Goal: Navigation & Orientation: Find specific page/section

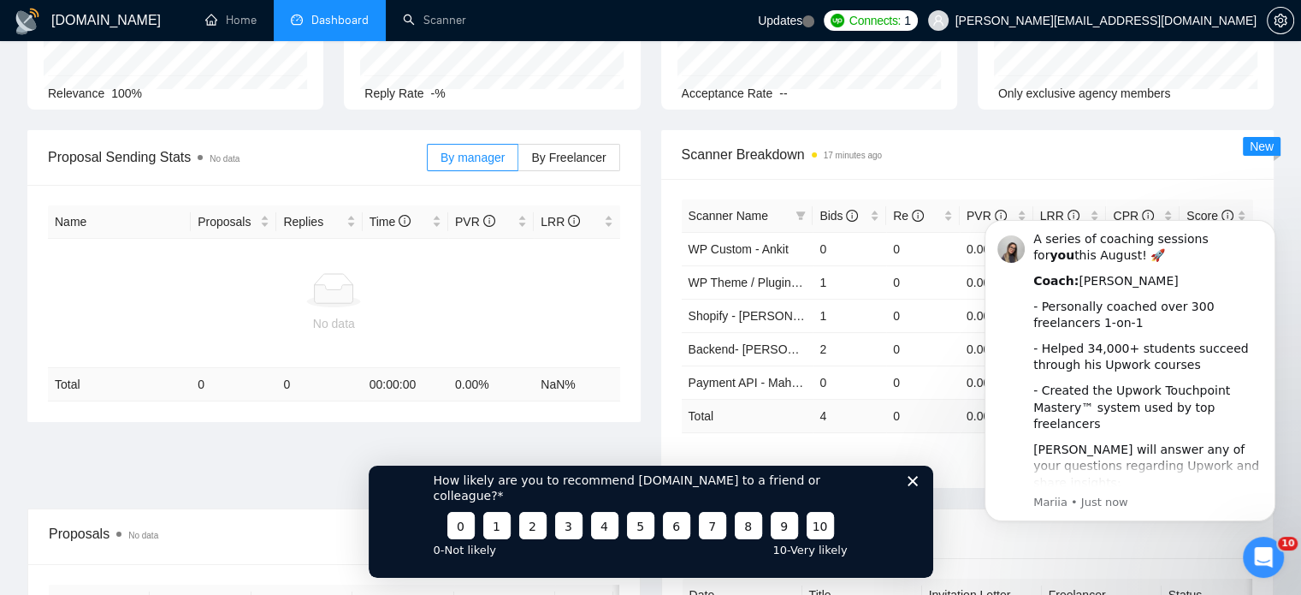
click at [912, 485] on polygon "Close survey" at bounding box center [912, 480] width 10 height 10
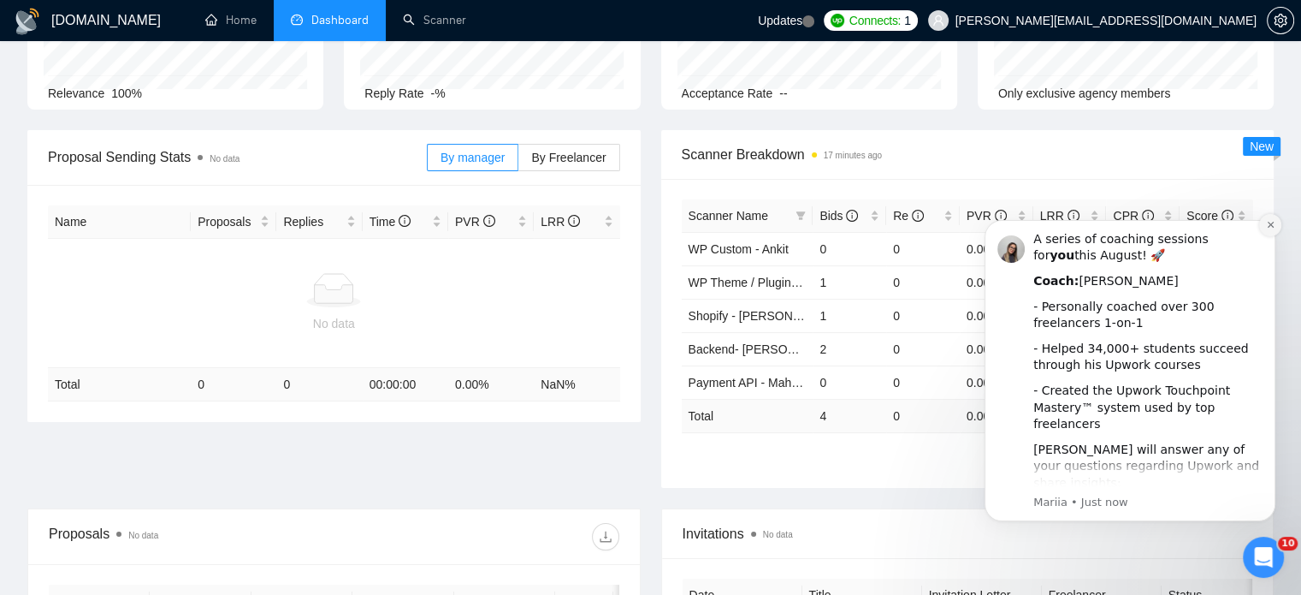
click at [1264, 231] on button "Dismiss notification" at bounding box center [1270, 225] width 22 height 22
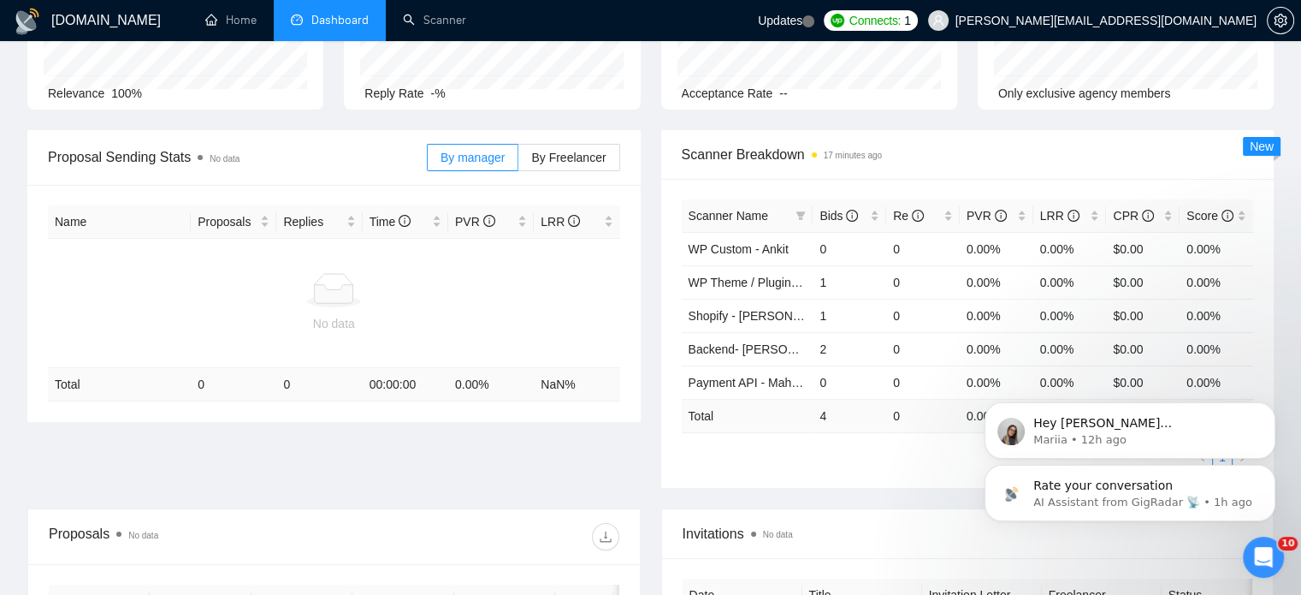
click at [1270, 469] on icon "Dismiss notification" at bounding box center [1271, 470] width 8 height 8
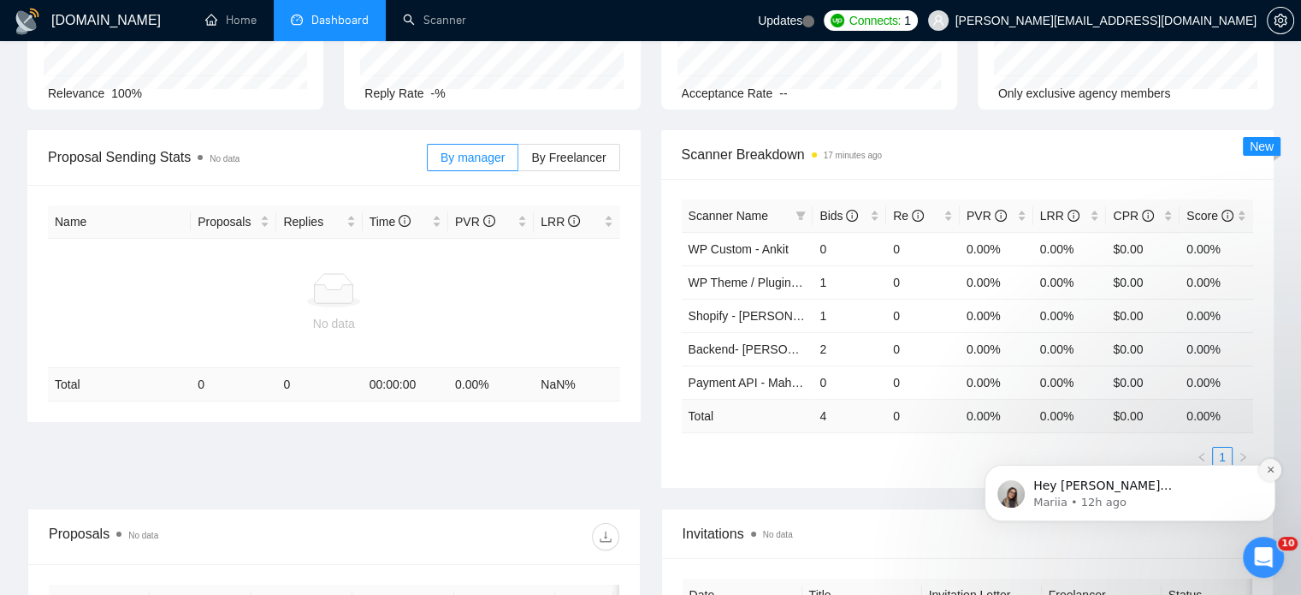
click at [1266, 471] on icon "Dismiss notification" at bounding box center [1270, 469] width 9 height 9
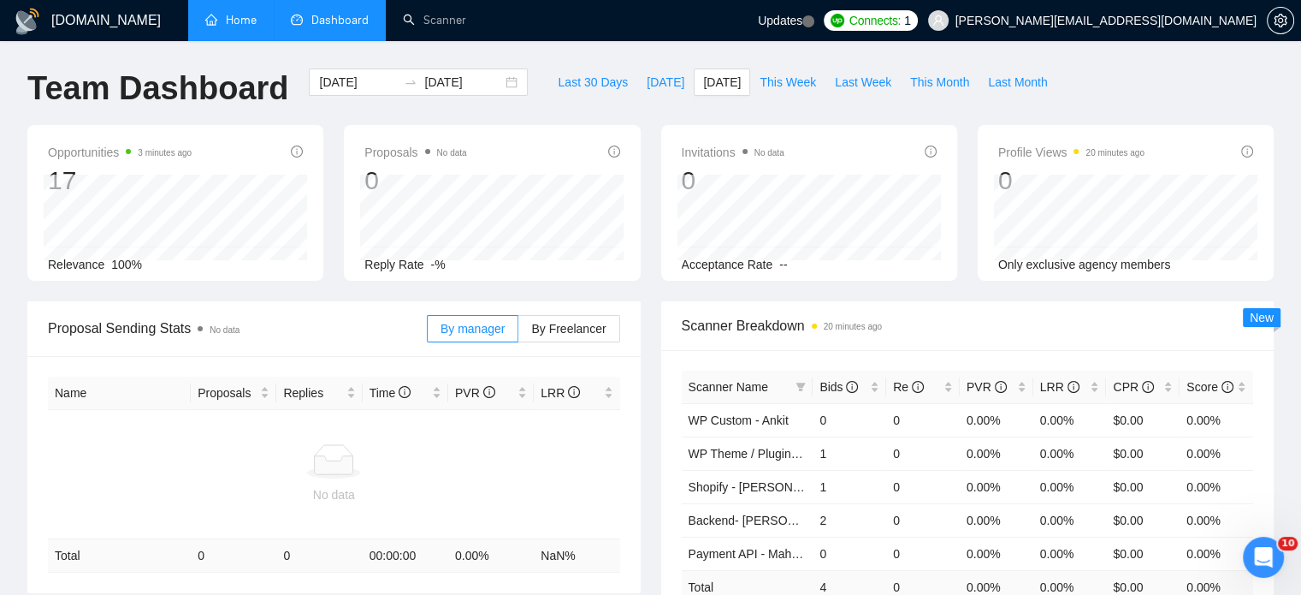
click at [250, 15] on link "Home" at bounding box center [230, 20] width 51 height 15
